Goal: Task Accomplishment & Management: Manage account settings

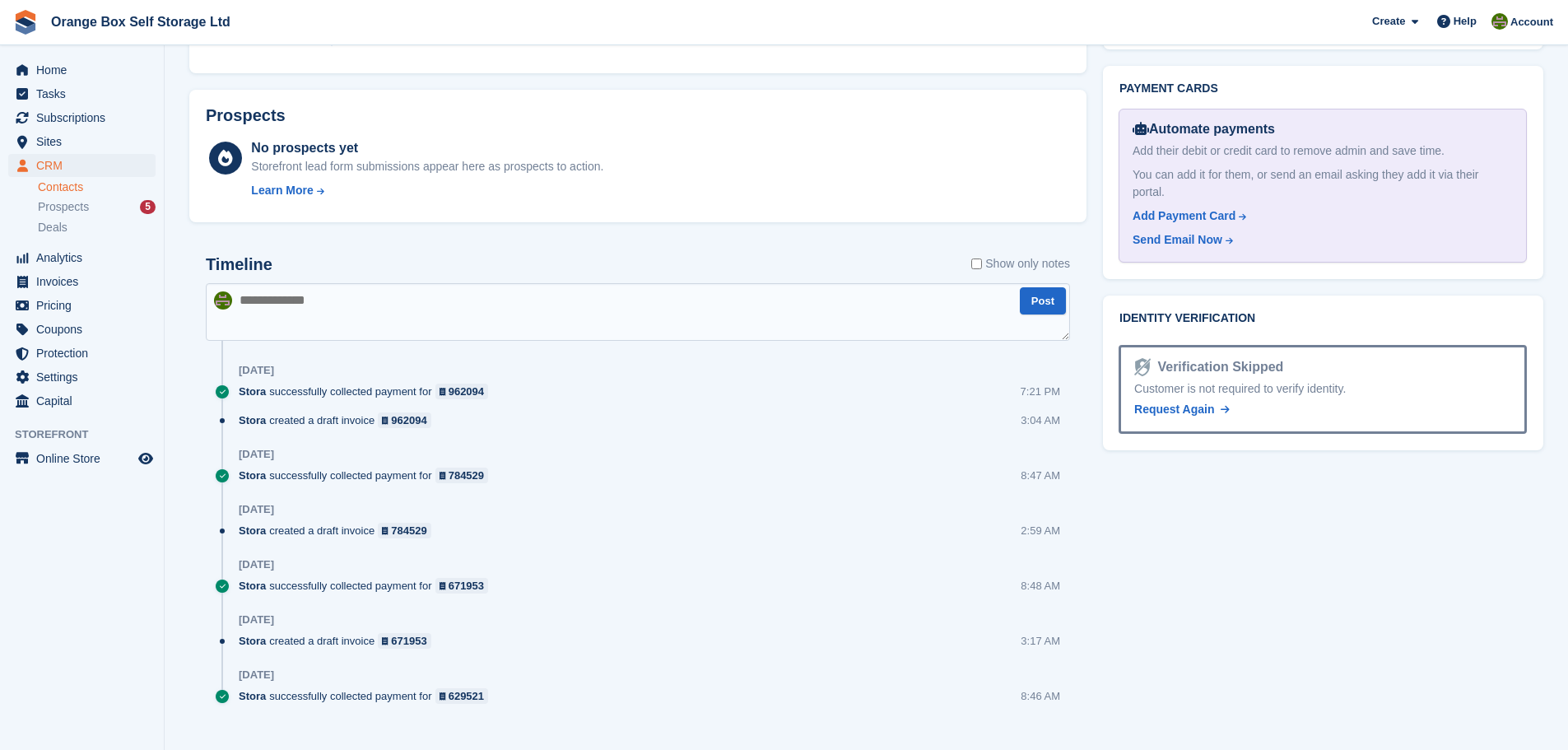
scroll to position [733, 0]
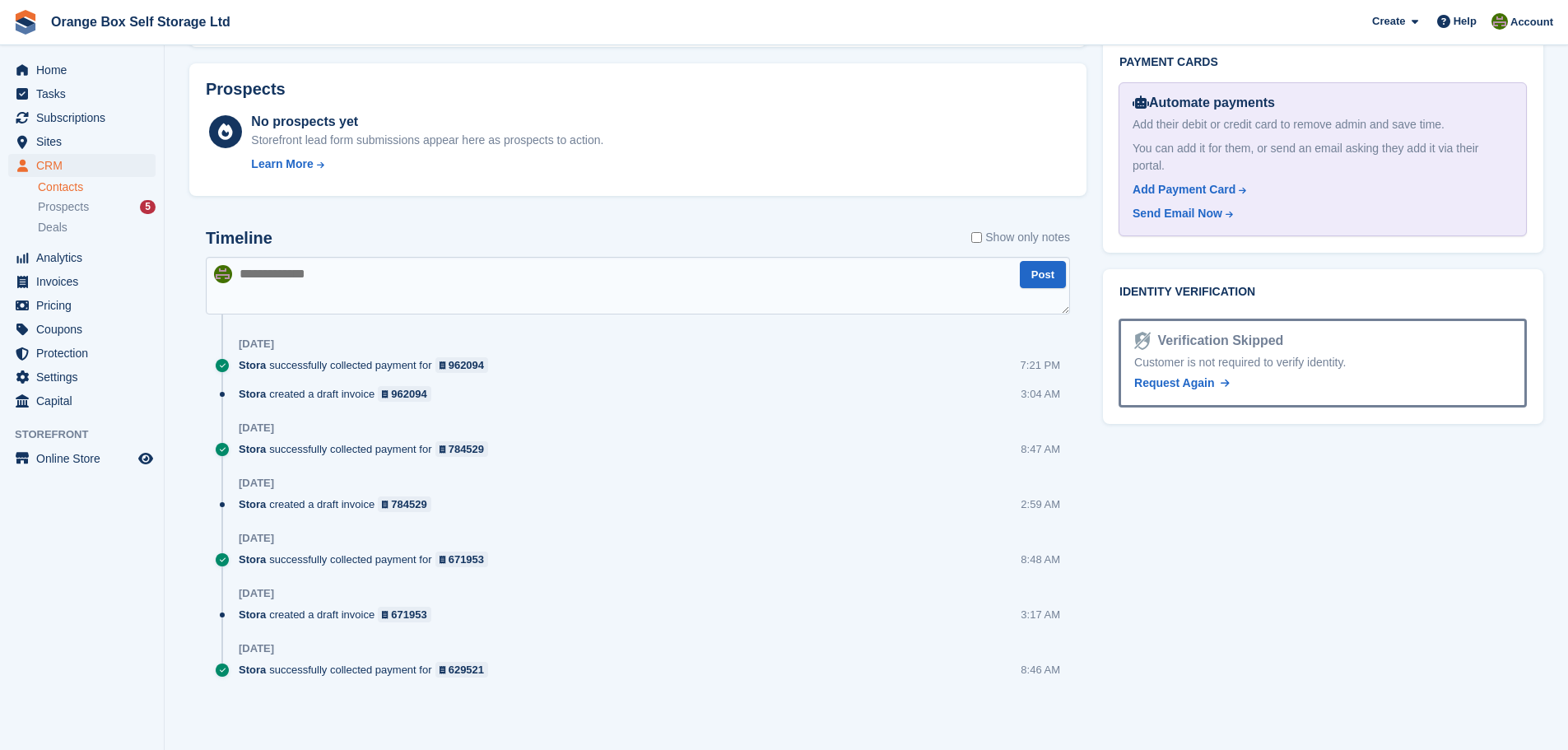
click at [347, 308] on textarea at bounding box center [637, 286] width 865 height 57
type textarea "**********"
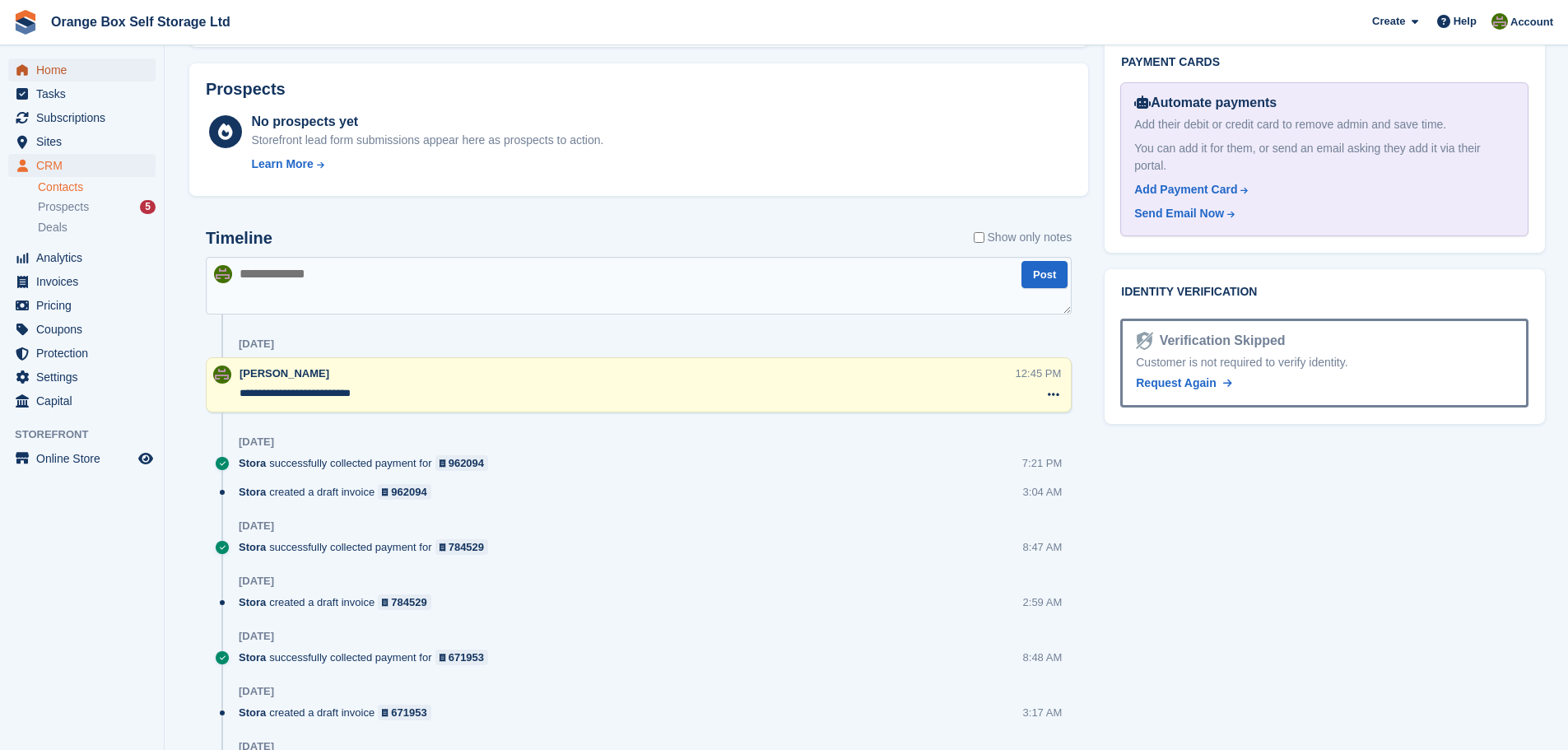
click at [41, 64] on span "Home" at bounding box center [85, 70] width 98 height 23
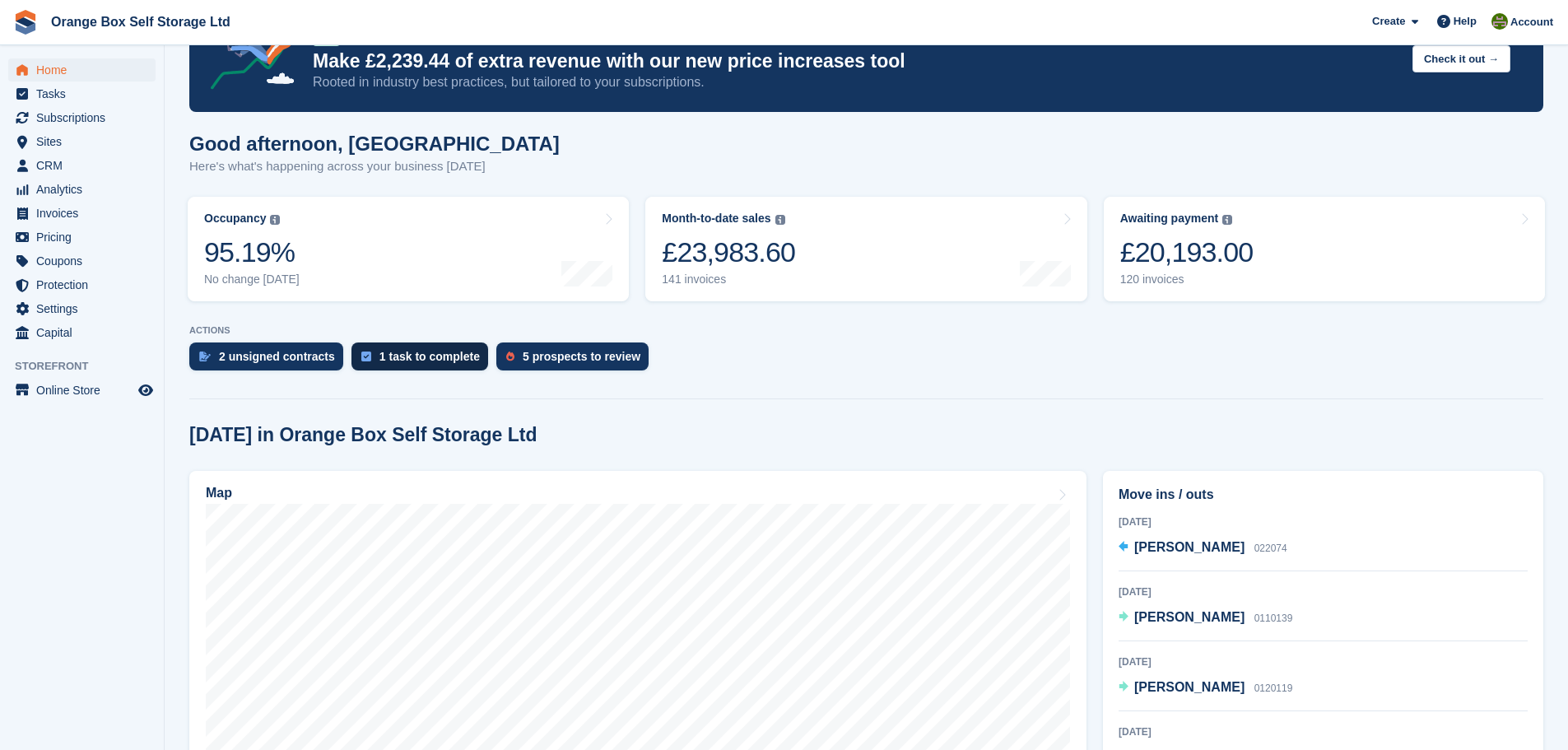
scroll to position [165, 0]
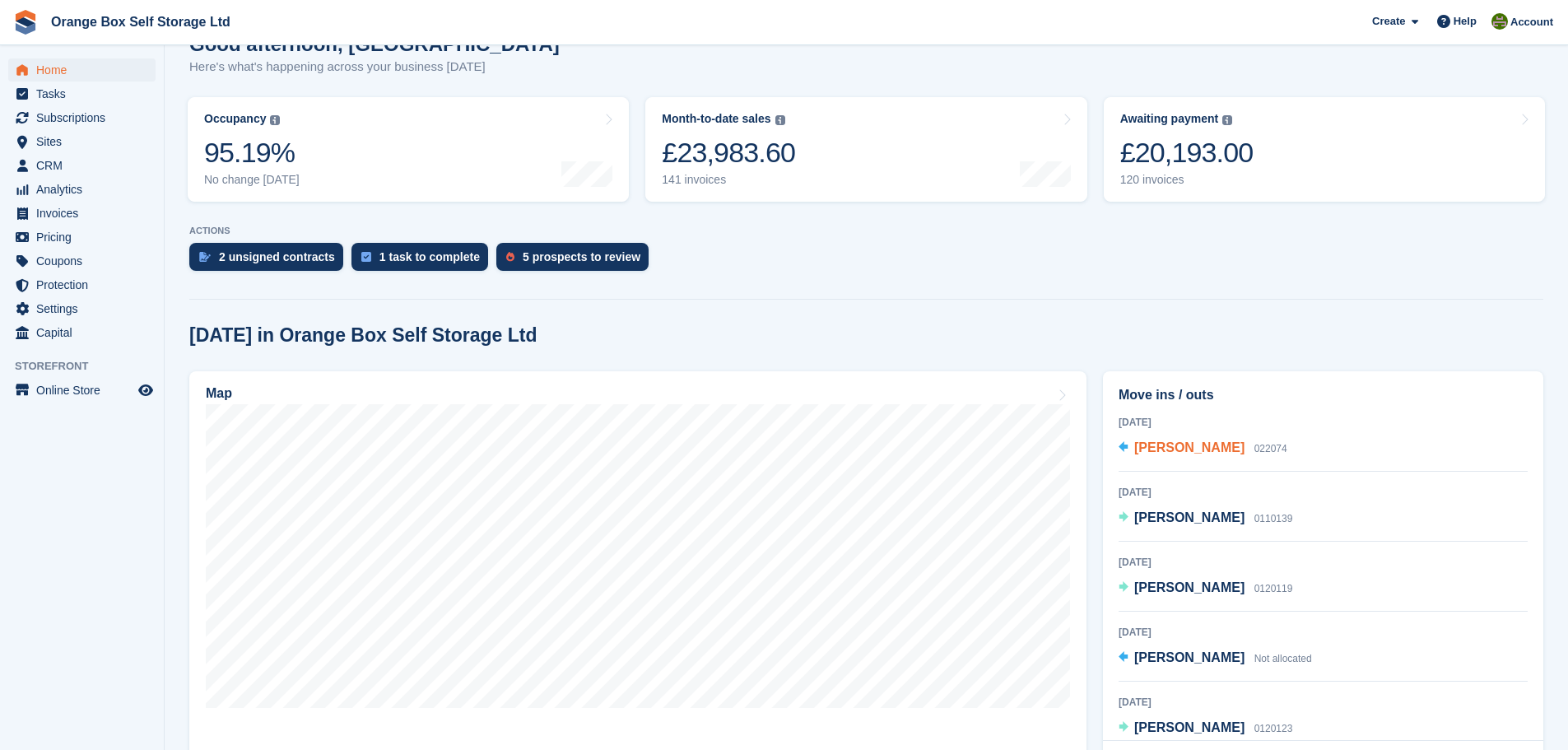
click at [1161, 445] on span "[PERSON_NAME]" at bounding box center [1189, 448] width 111 height 14
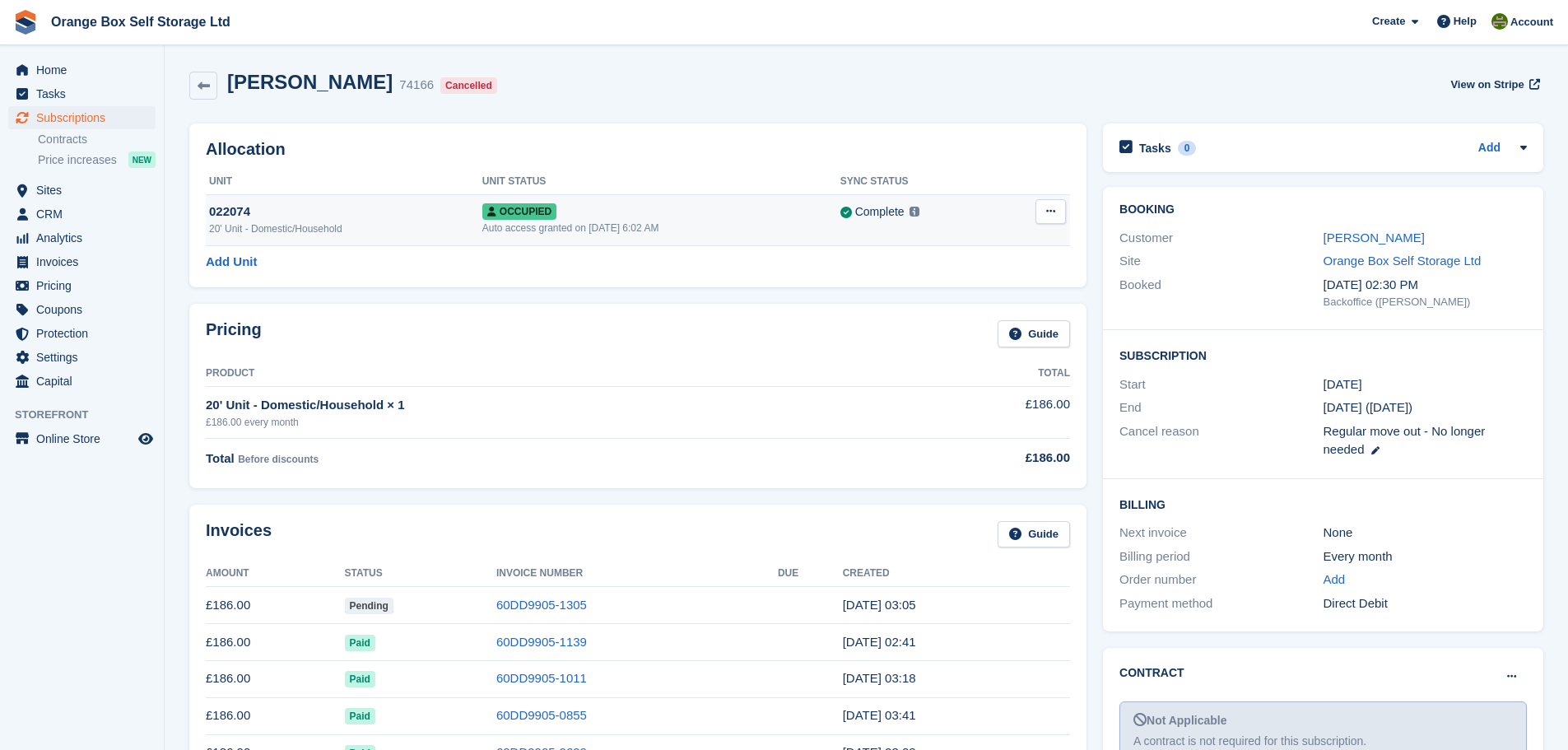
click at [1049, 207] on icon at bounding box center [1051, 211] width 9 height 10
click at [957, 300] on p "Deallocate" at bounding box center [986, 301] width 144 height 22
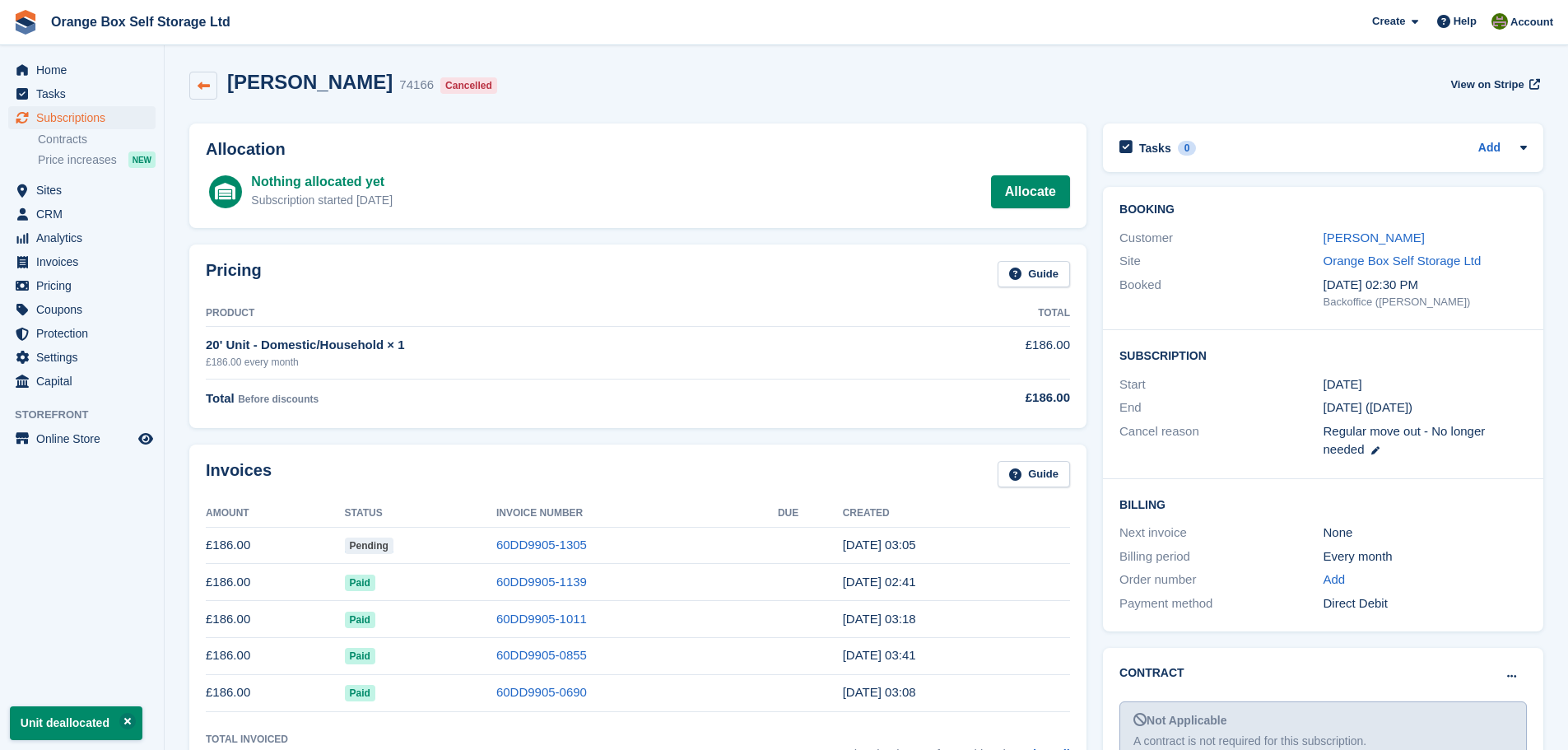
click at [204, 86] on icon at bounding box center [204, 86] width 12 height 12
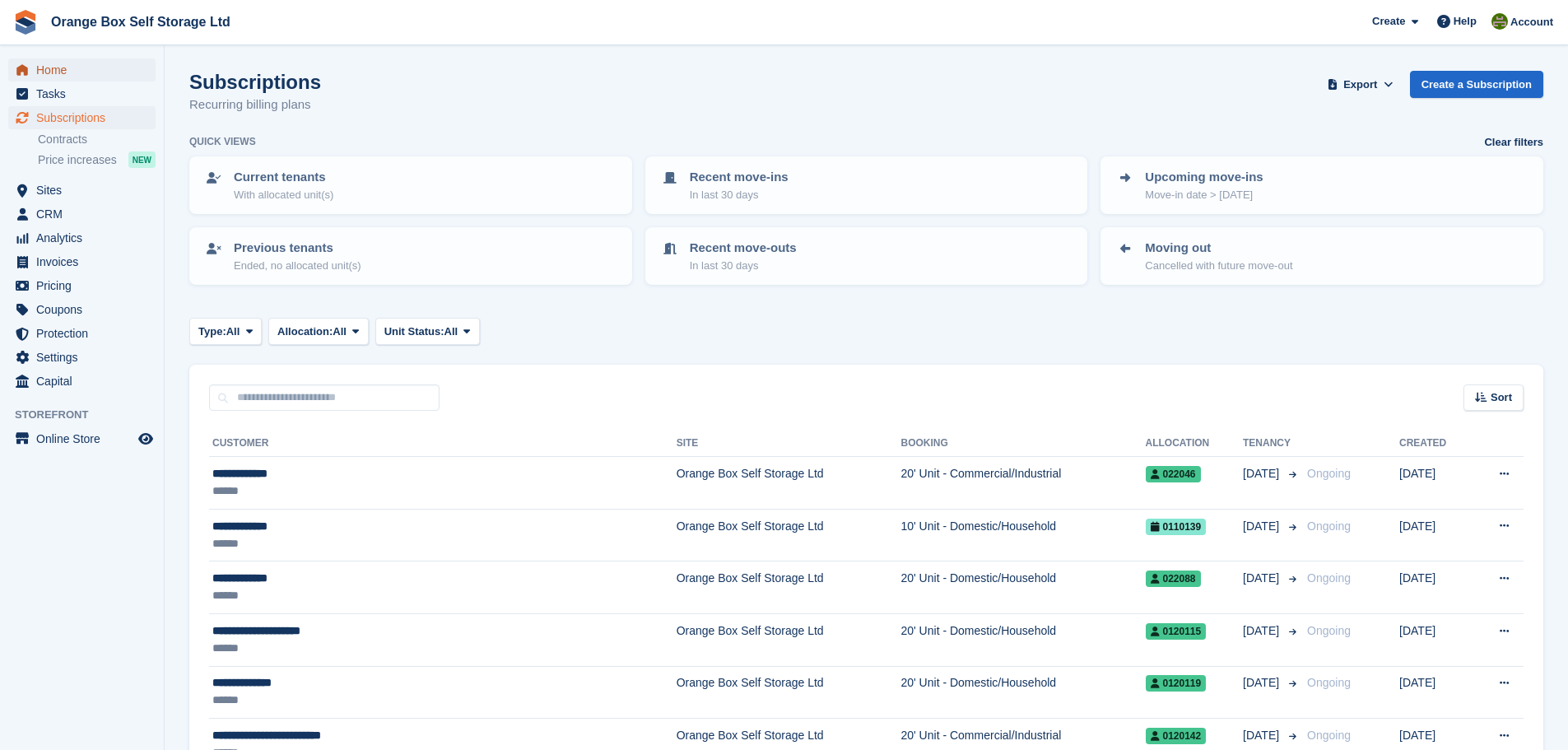
click at [66, 67] on span "Home" at bounding box center [85, 70] width 98 height 23
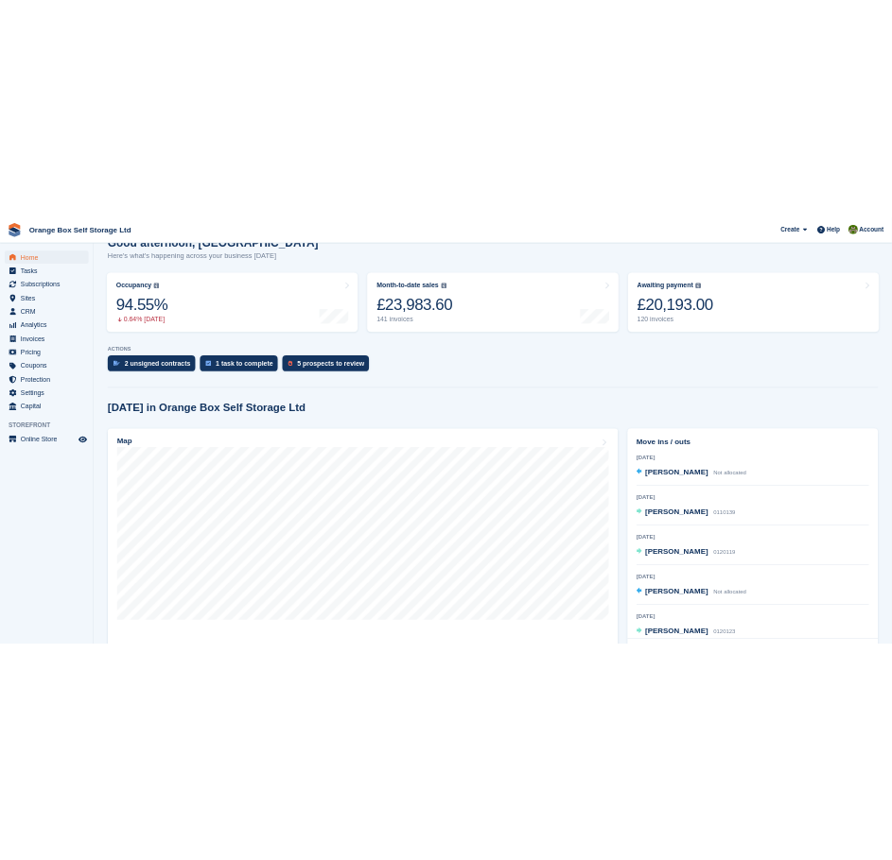
scroll to position [189, 0]
